Goal: Information Seeking & Learning: Check status

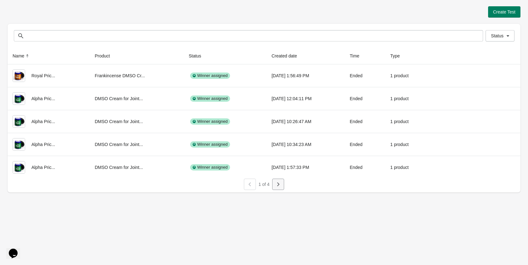
click at [277, 179] on button "button" at bounding box center [278, 184] width 12 height 11
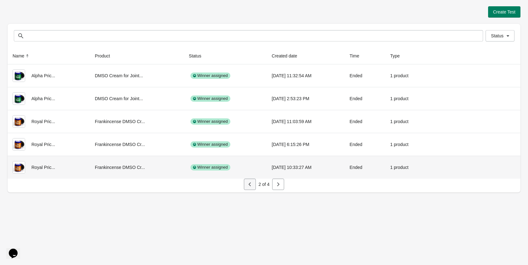
click at [248, 181] on icon "button" at bounding box center [250, 184] width 6 height 6
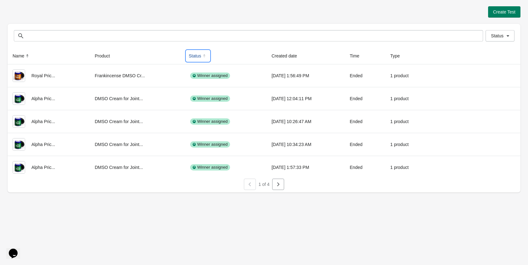
click at [201, 54] on icon at bounding box center [204, 56] width 6 height 6
click at [201, 57] on icon at bounding box center [204, 56] width 6 height 6
click at [201, 53] on icon at bounding box center [204, 56] width 6 height 6
click at [299, 57] on icon at bounding box center [300, 56] width 2 height 1
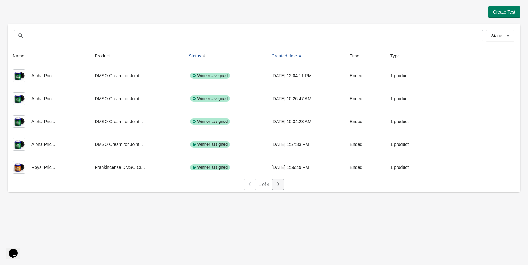
click at [282, 184] on button "button" at bounding box center [278, 184] width 12 height 11
click at [282, 180] on button "button" at bounding box center [278, 184] width 12 height 11
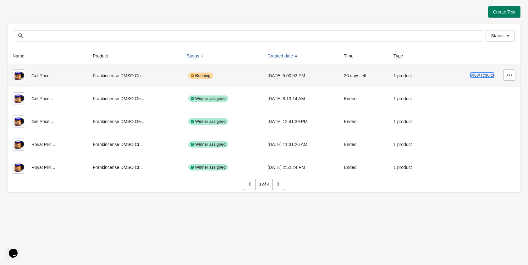
click at [476, 77] on button "View results" at bounding box center [482, 75] width 24 height 5
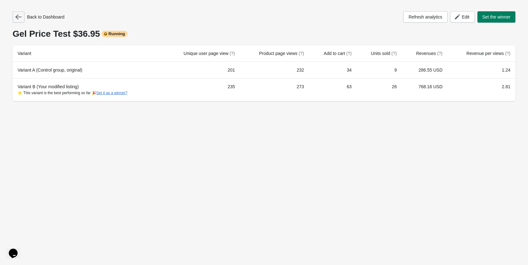
click at [21, 16] on icon "button" at bounding box center [18, 17] width 6 height 6
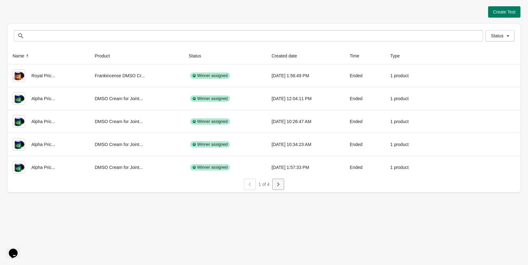
click at [272, 185] on button "button" at bounding box center [278, 184] width 12 height 11
click at [272, 184] on button "button" at bounding box center [278, 184] width 12 height 11
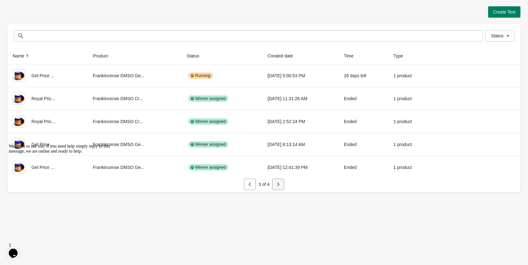
click at [274, 185] on button "button" at bounding box center [278, 184] width 12 height 11
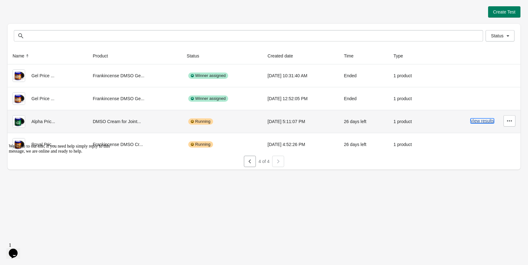
click at [476, 122] on button "View results" at bounding box center [482, 120] width 24 height 5
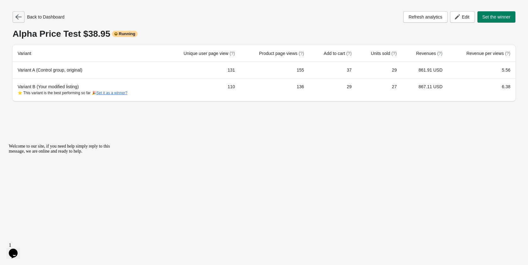
click at [22, 19] on button "button" at bounding box center [19, 16] width 12 height 11
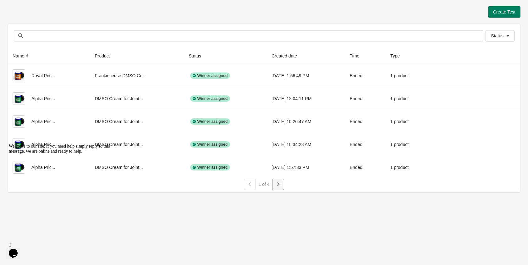
click at [273, 184] on button "button" at bounding box center [278, 184] width 12 height 11
click at [276, 184] on icon "button" at bounding box center [278, 184] width 6 height 6
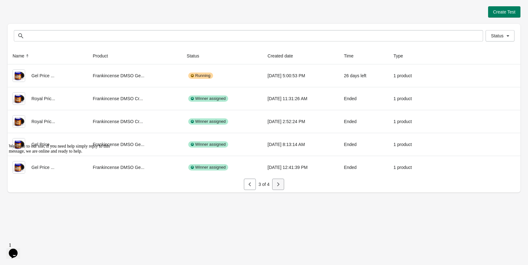
click at [282, 187] on button "button" at bounding box center [278, 184] width 12 height 11
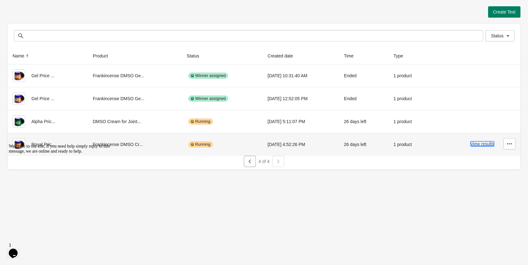
click at [485, 143] on button "View results" at bounding box center [482, 143] width 24 height 5
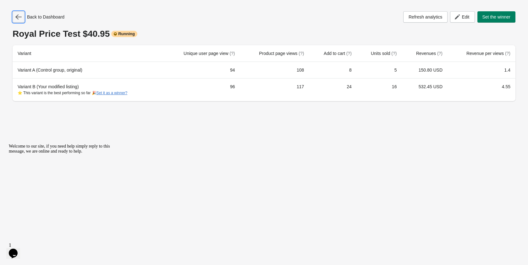
click at [22, 19] on button "button" at bounding box center [19, 16] width 12 height 11
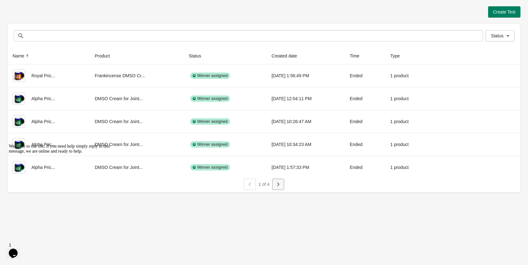
click at [274, 186] on button "button" at bounding box center [278, 184] width 12 height 11
